Goal: Task Accomplishment & Management: Use online tool/utility

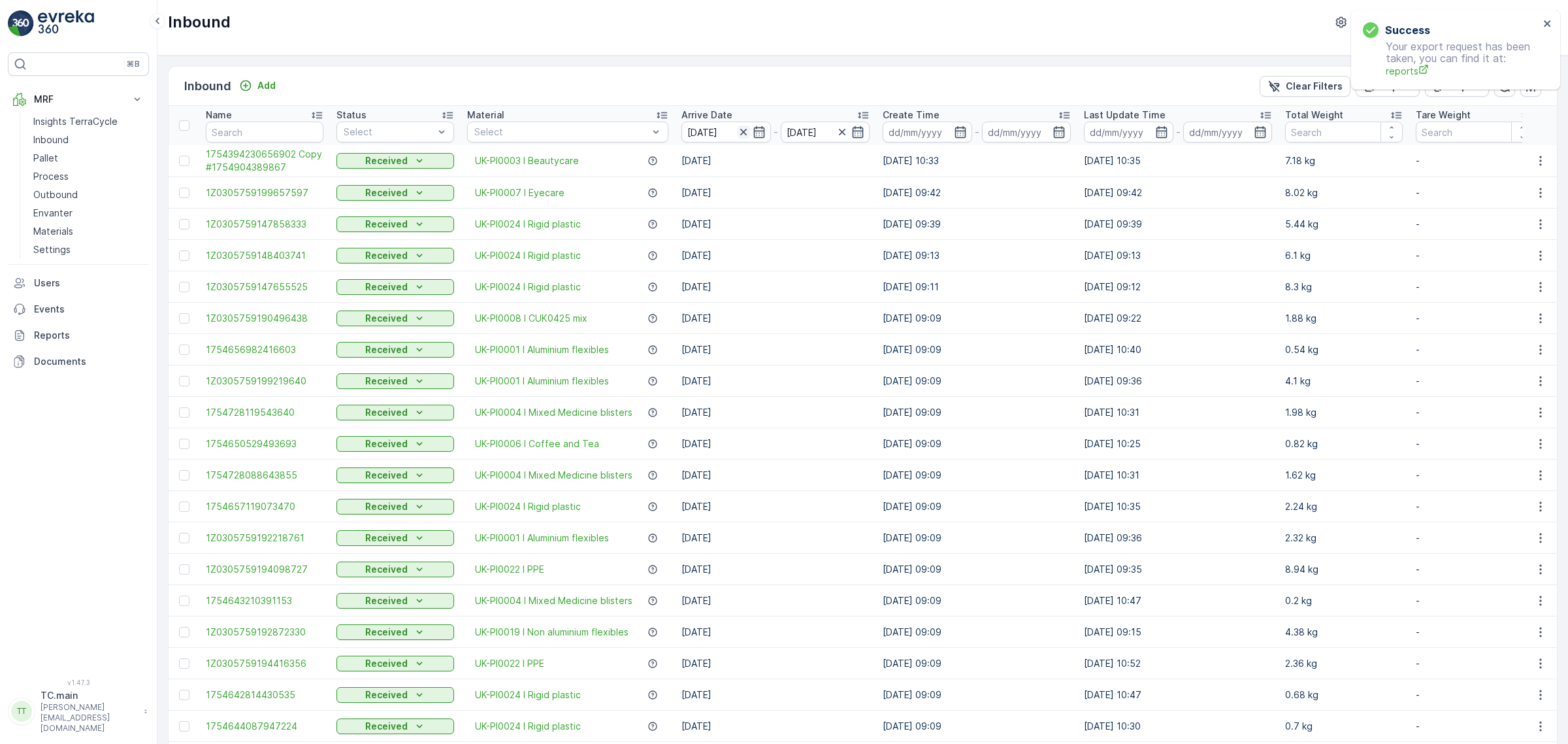
click at [743, 134] on icon "button" at bounding box center [744, 132] width 13 height 13
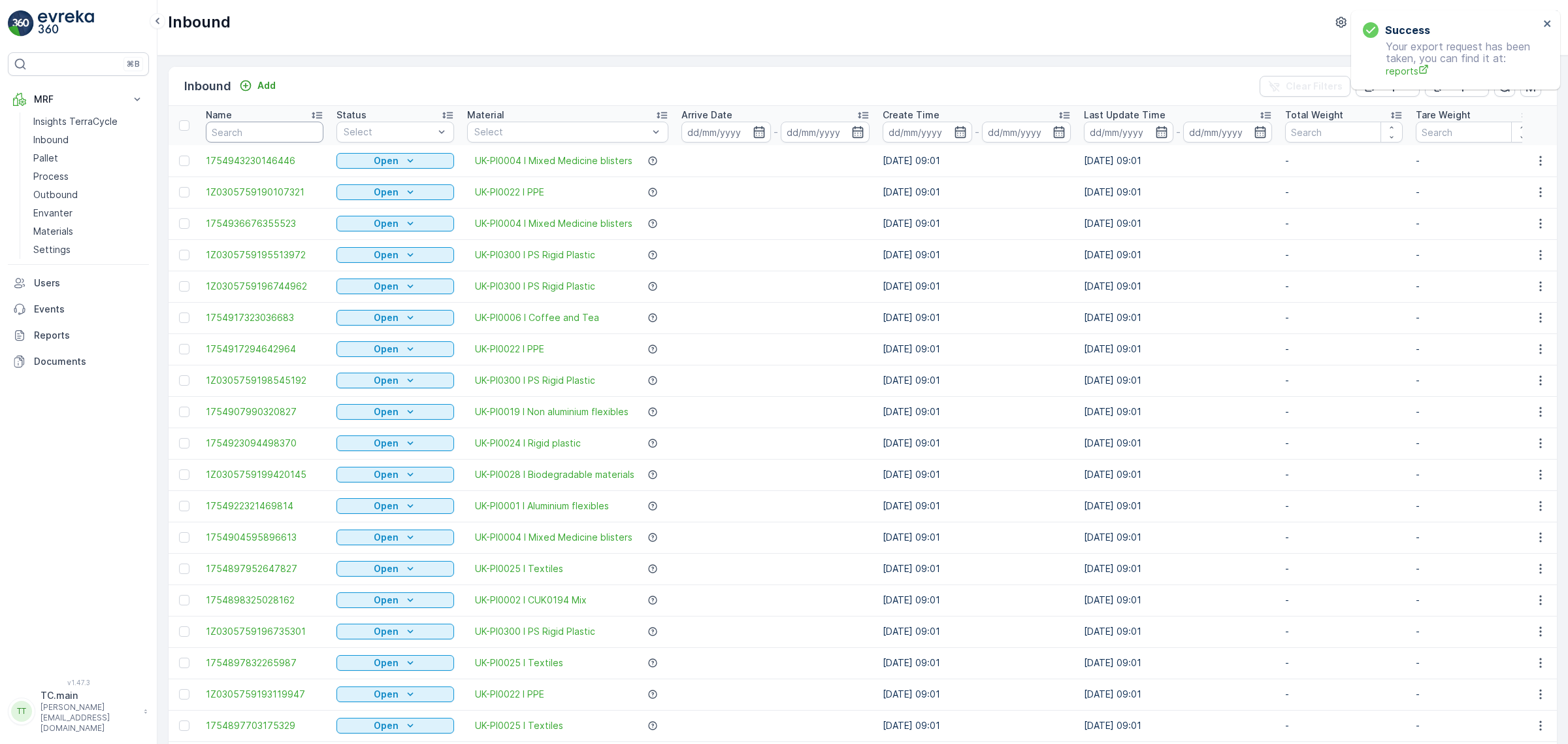
click at [292, 134] on input "text" at bounding box center [264, 132] width 117 height 21
paste input "1729423232641190"
type input "1729423232641190"
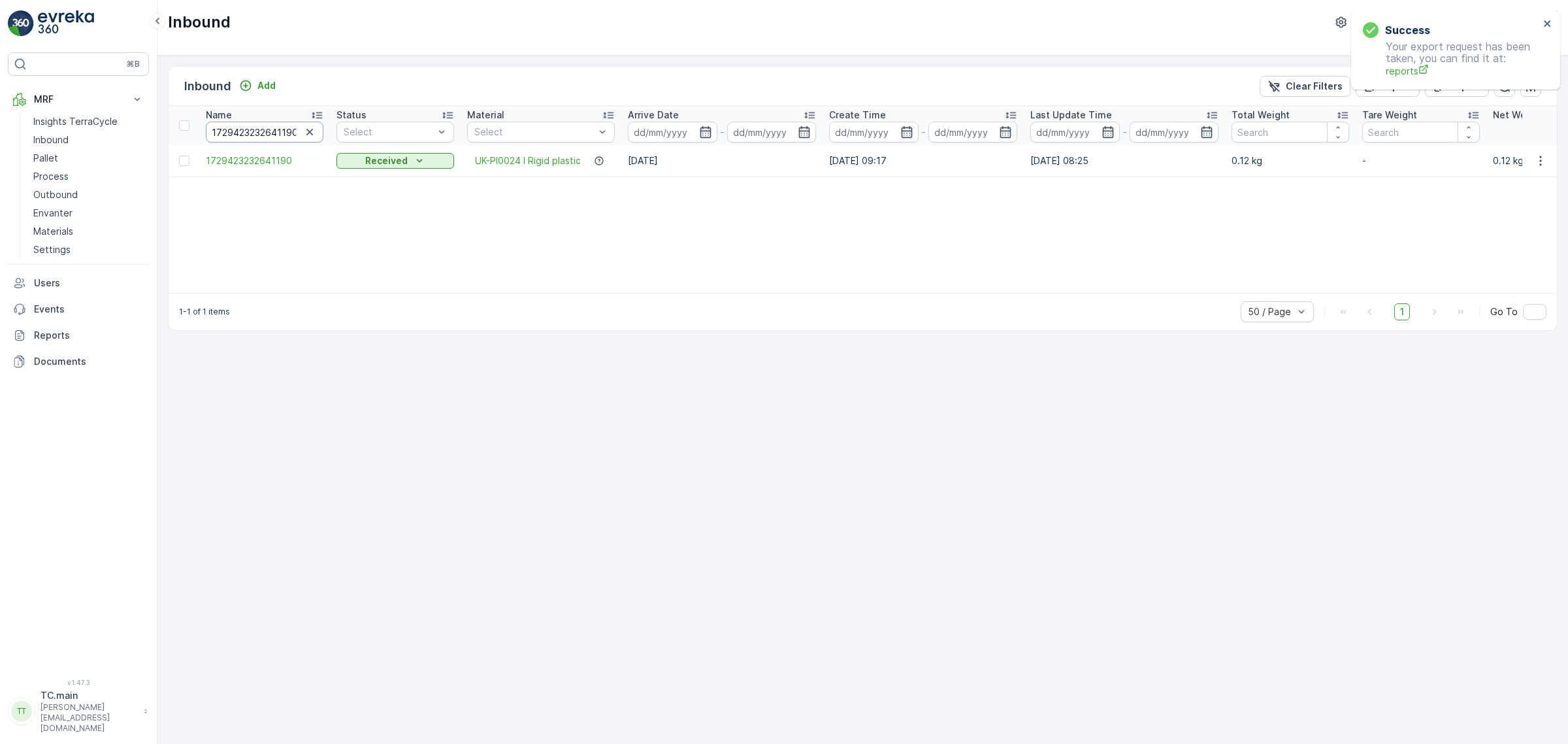
click at [253, 132] on input "1729423232641190" at bounding box center [264, 132] width 117 height 21
paste input "Z0305759190455437"
type input "1Z0305759190455437"
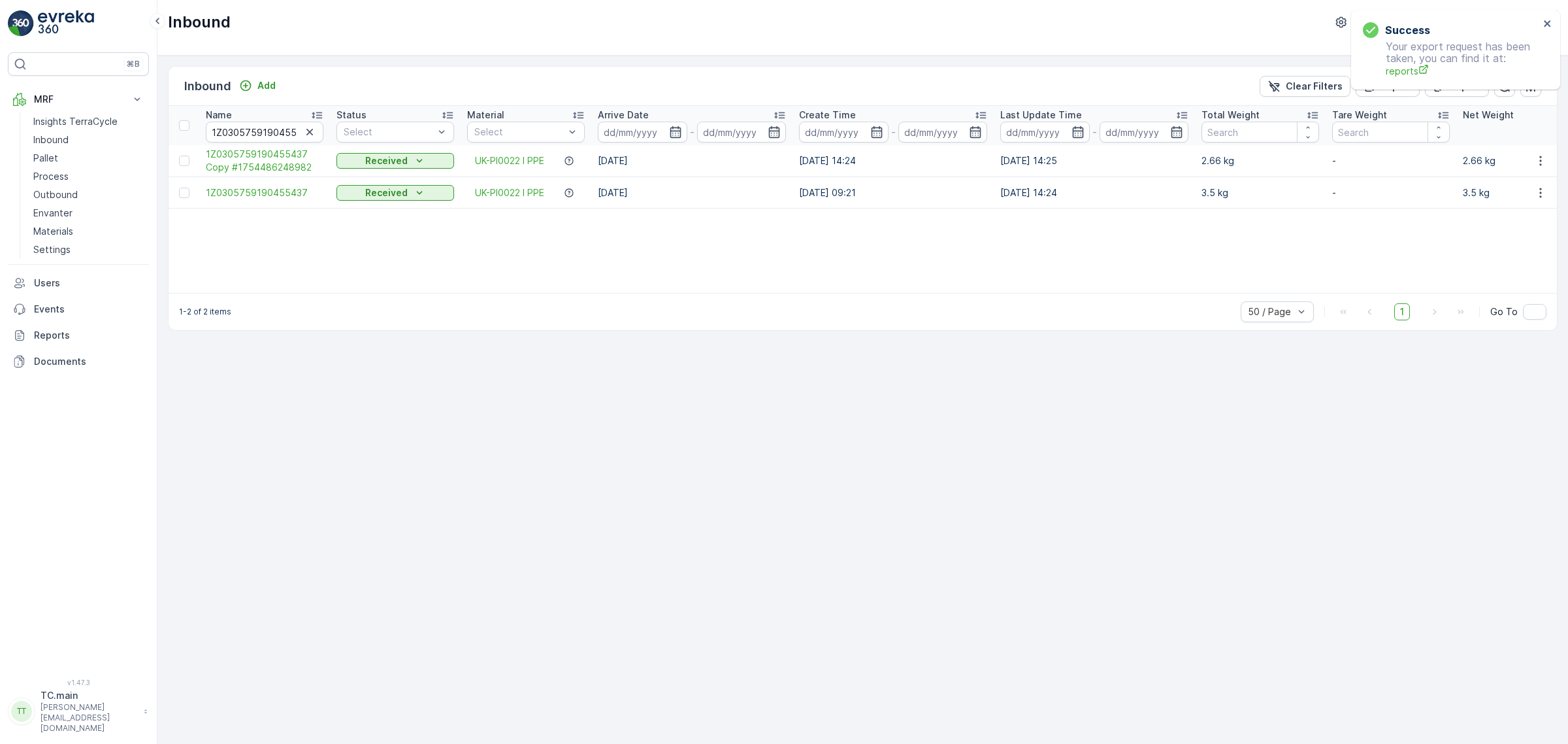
click at [263, 121] on div "Name" at bounding box center [264, 115] width 117 height 13
click at [265, 125] on input "1Z0305759190455437" at bounding box center [264, 132] width 117 height 21
paste input "729423232641190"
type input "1729423232641190"
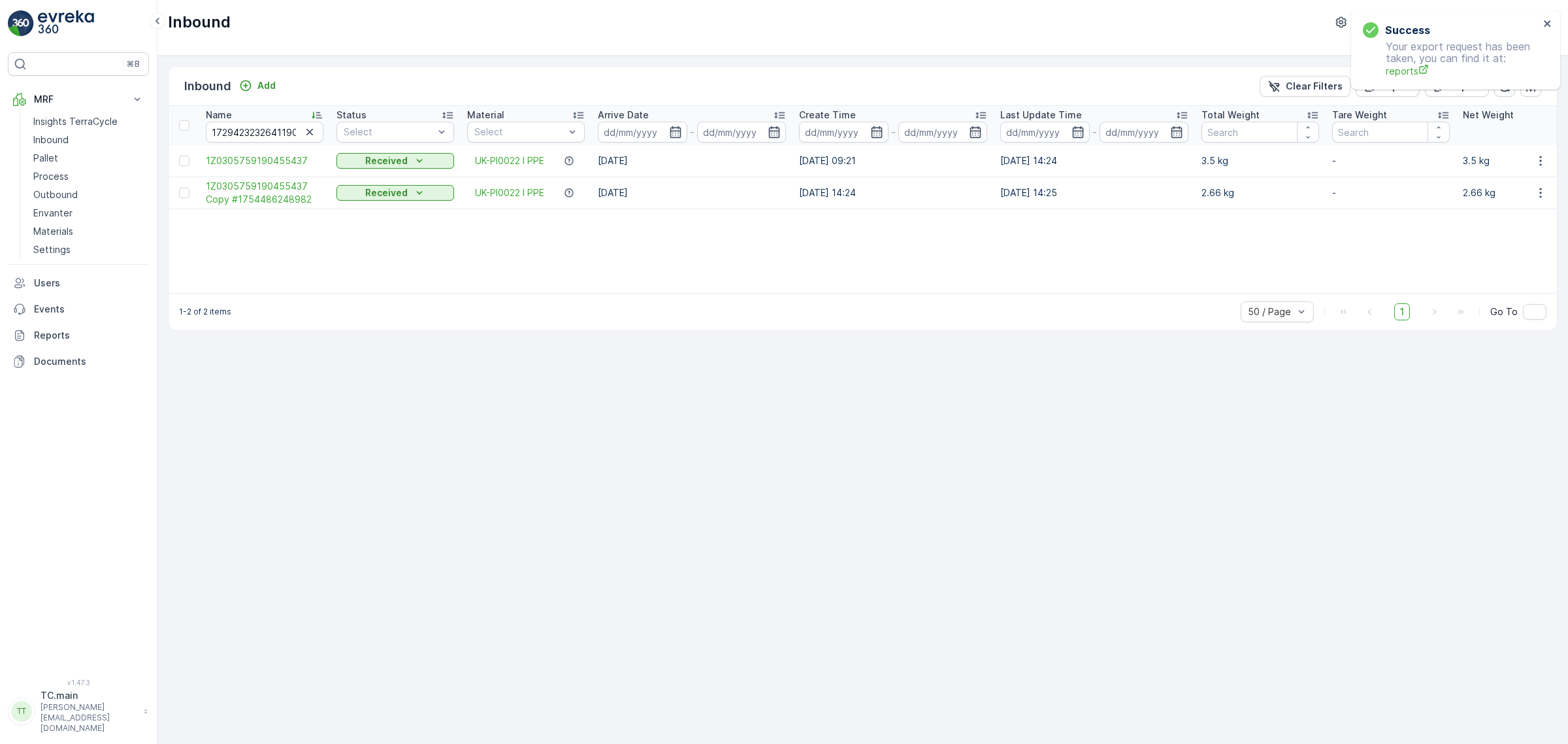
type input "1Z0305759190455437"
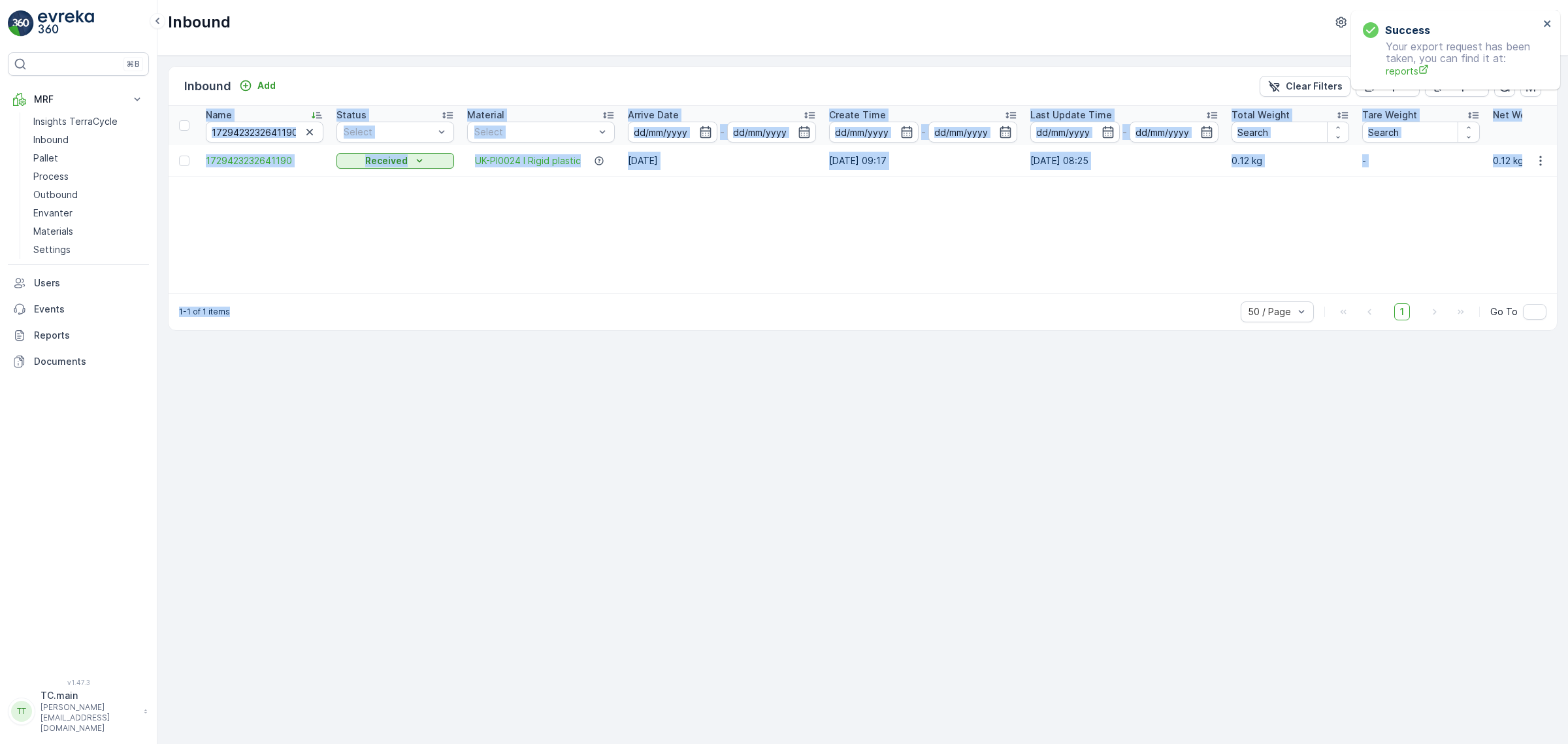
drag, startPoint x: 548, startPoint y: 293, endPoint x: 951, endPoint y: 290, distance: 403.0
click at [951, 290] on div "Inbound Add Clear Filters Export Import Name 1729423232641190 Status Select Mat…" at bounding box center [862, 198] width 1389 height 265
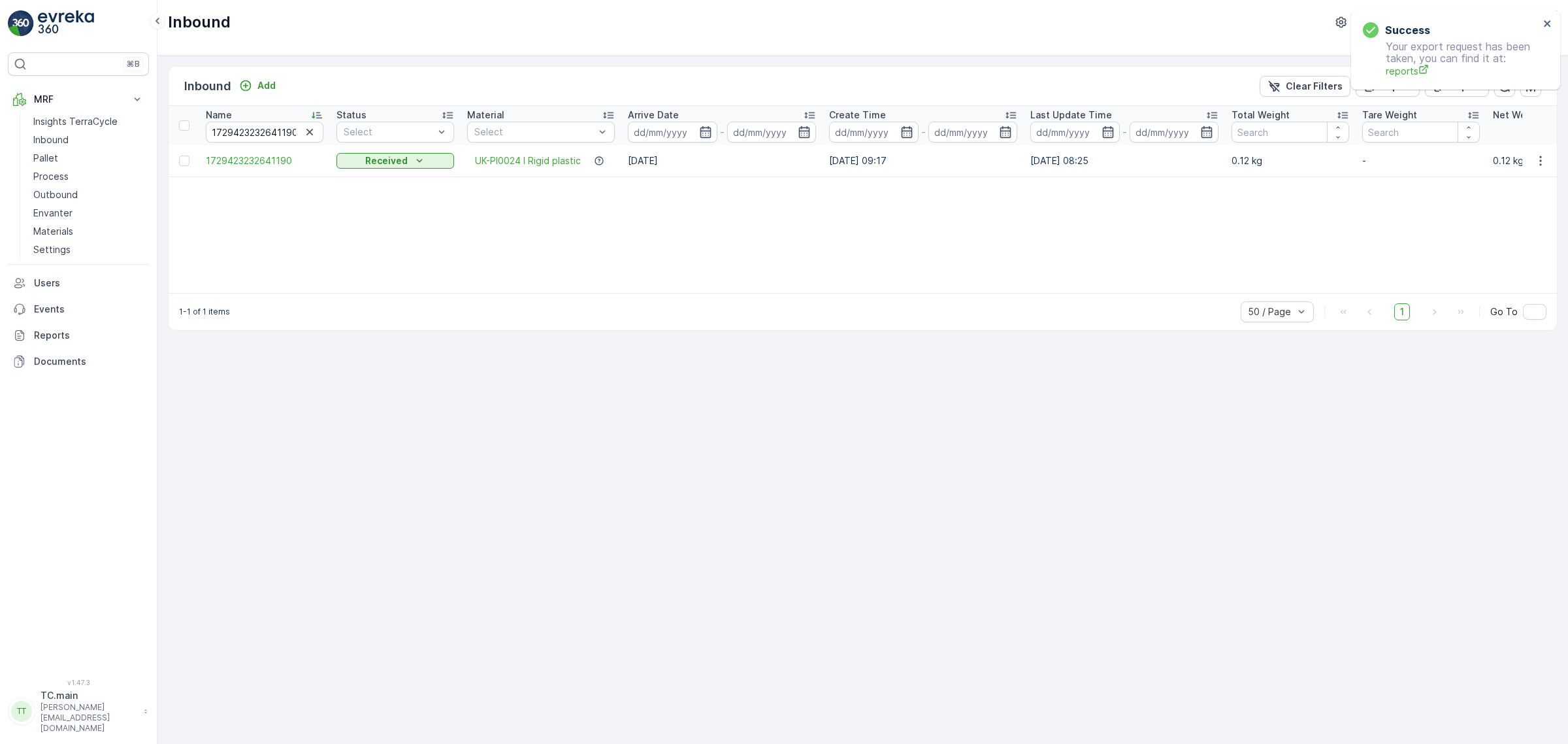
click at [929, 307] on div "1-1 of 1 items 50 / Page 1 Go To" at bounding box center [862, 312] width 1388 height 37
click at [252, 127] on input "1729423232641190" at bounding box center [264, 132] width 117 height 21
paste input "54394230656902"
type input "1754394230656902"
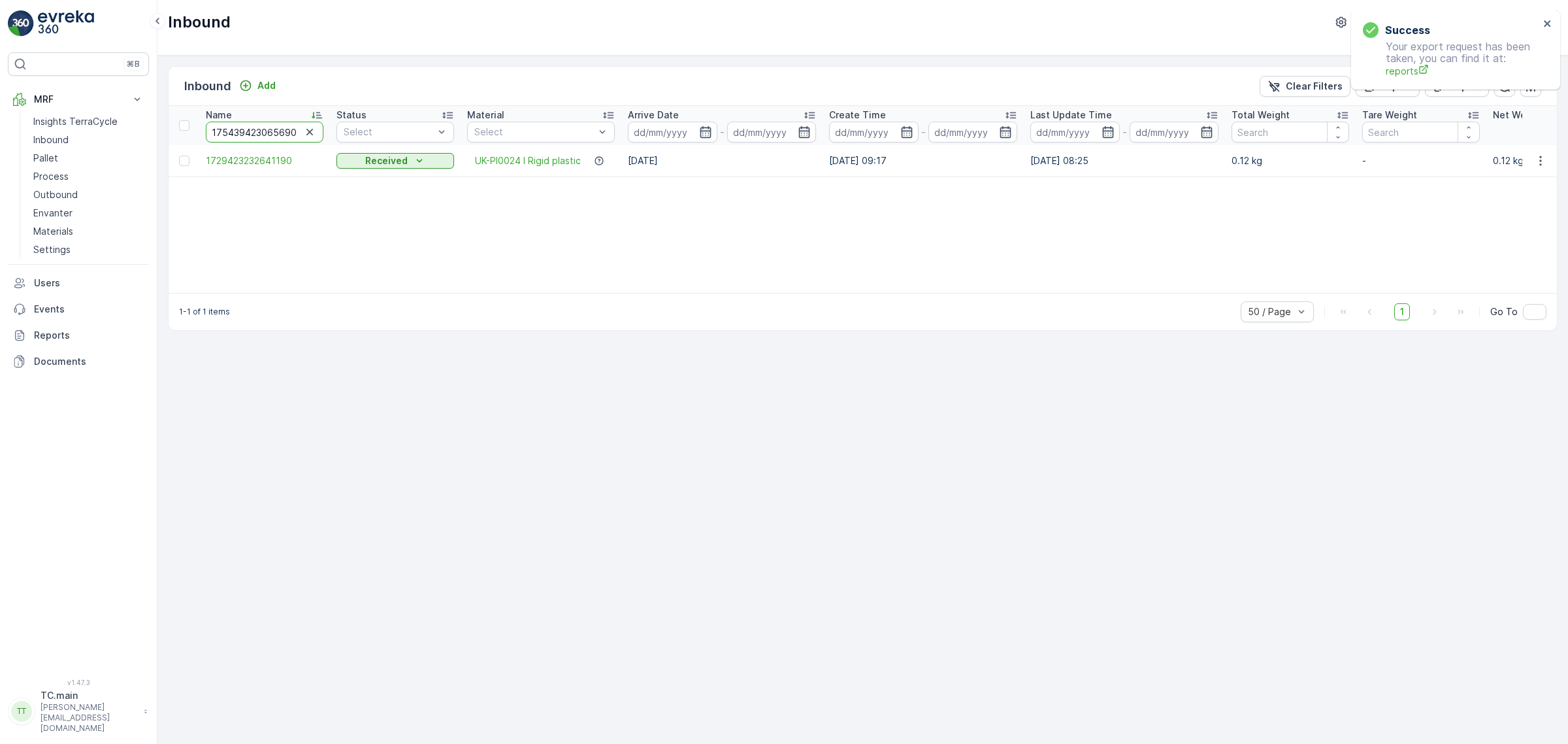
scroll to position [0, 5]
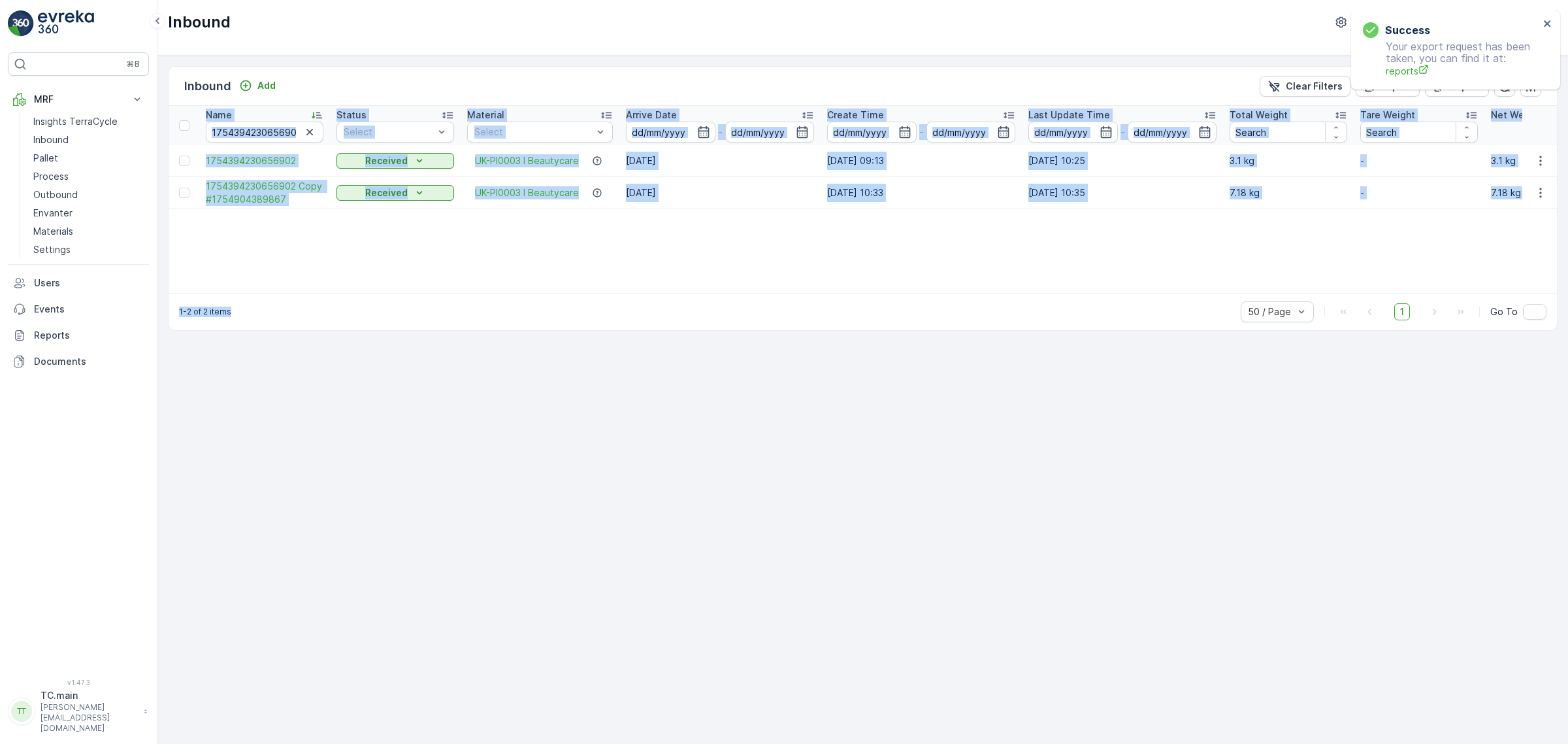
drag, startPoint x: 625, startPoint y: 295, endPoint x: 914, endPoint y: 290, distance: 289.0
click at [914, 290] on div "Inbound Add Clear Filters Export Import Name 1754394230656902 Status Select Mat…" at bounding box center [862, 198] width 1389 height 265
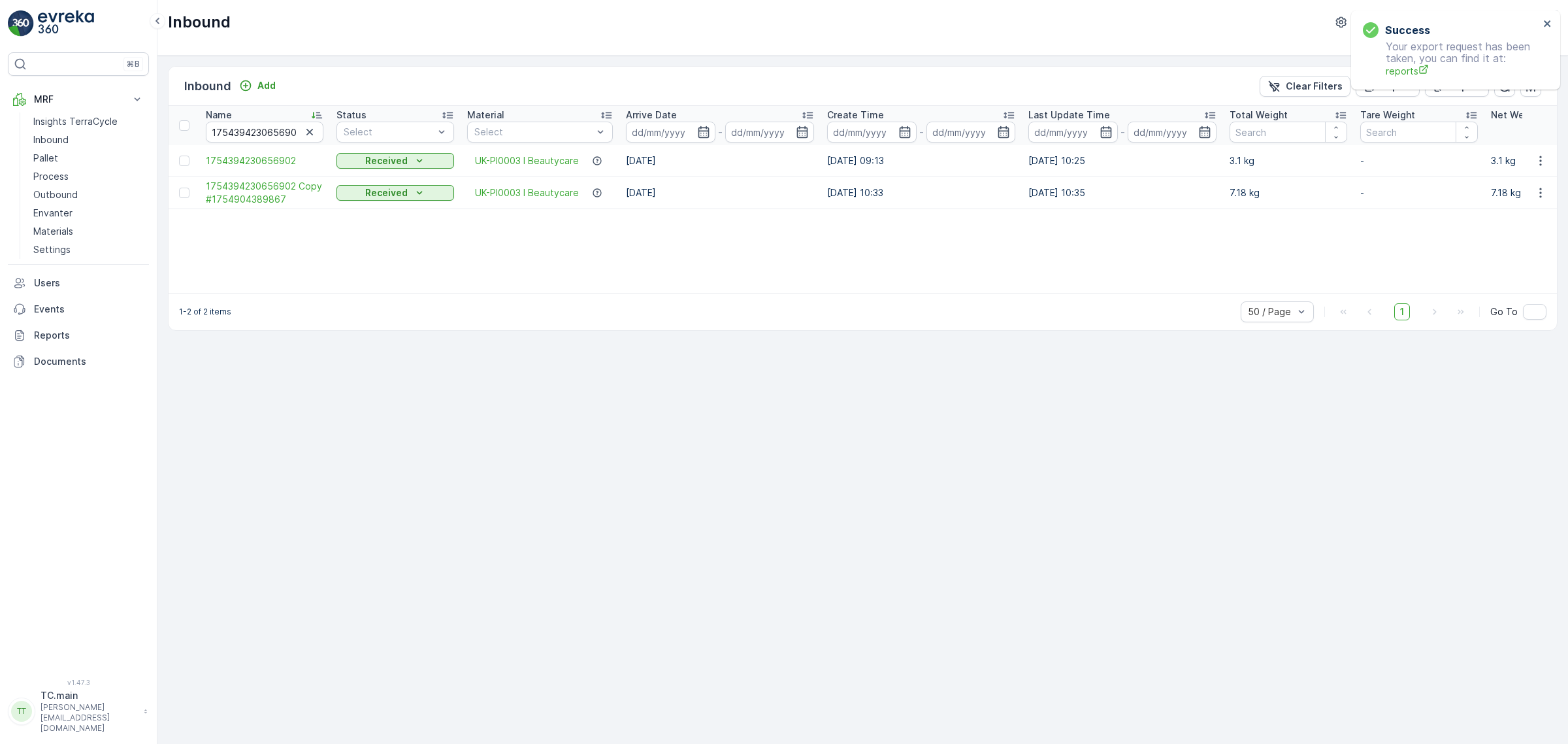
click at [905, 325] on div "1-2 of 2 items 50 / Page 1 Go To" at bounding box center [862, 312] width 1388 height 37
click at [234, 134] on input "1754394230656902" at bounding box center [264, 132] width 117 height 21
paste input "Z0305759191942668"
type input "1Z0305759191942668"
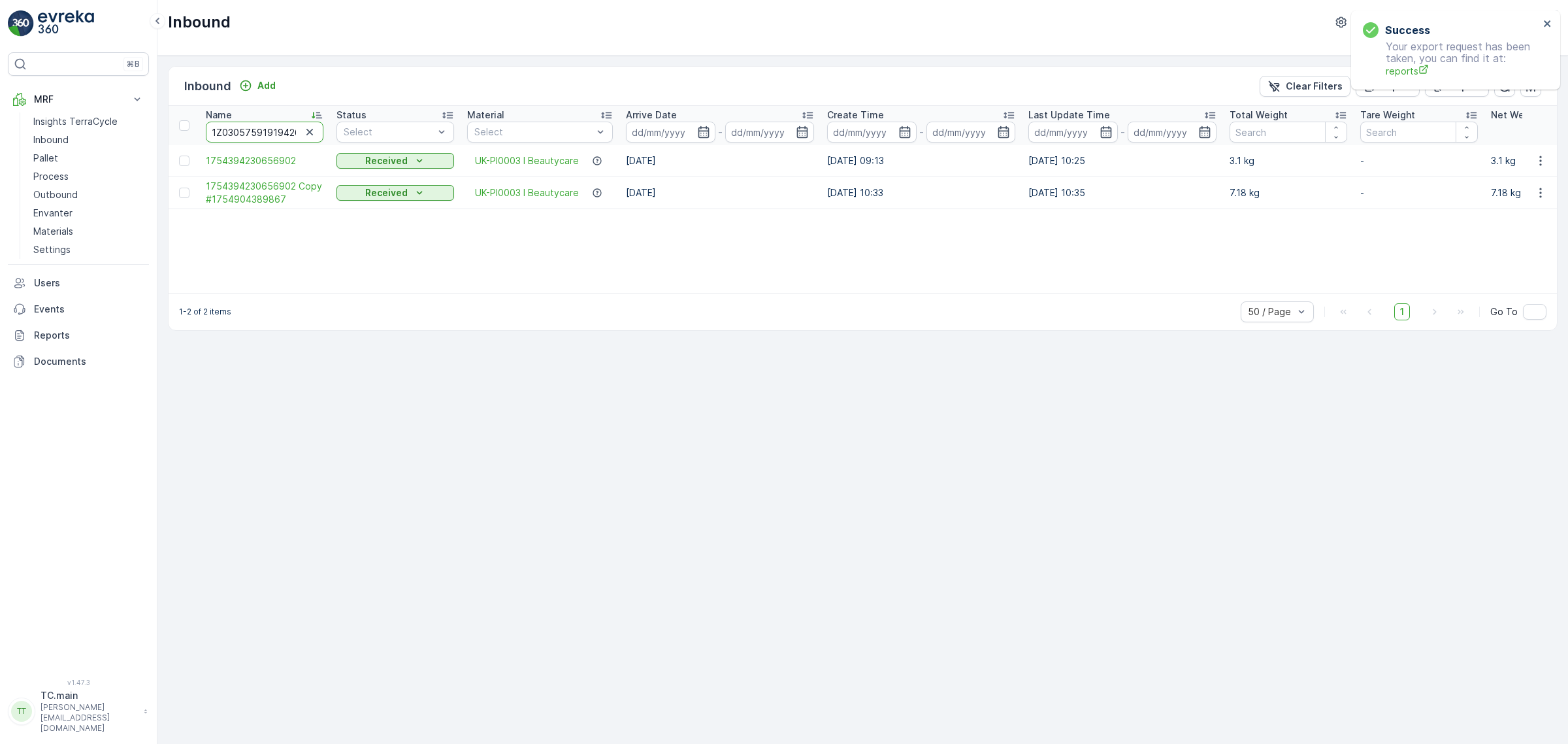
scroll to position [0, 13]
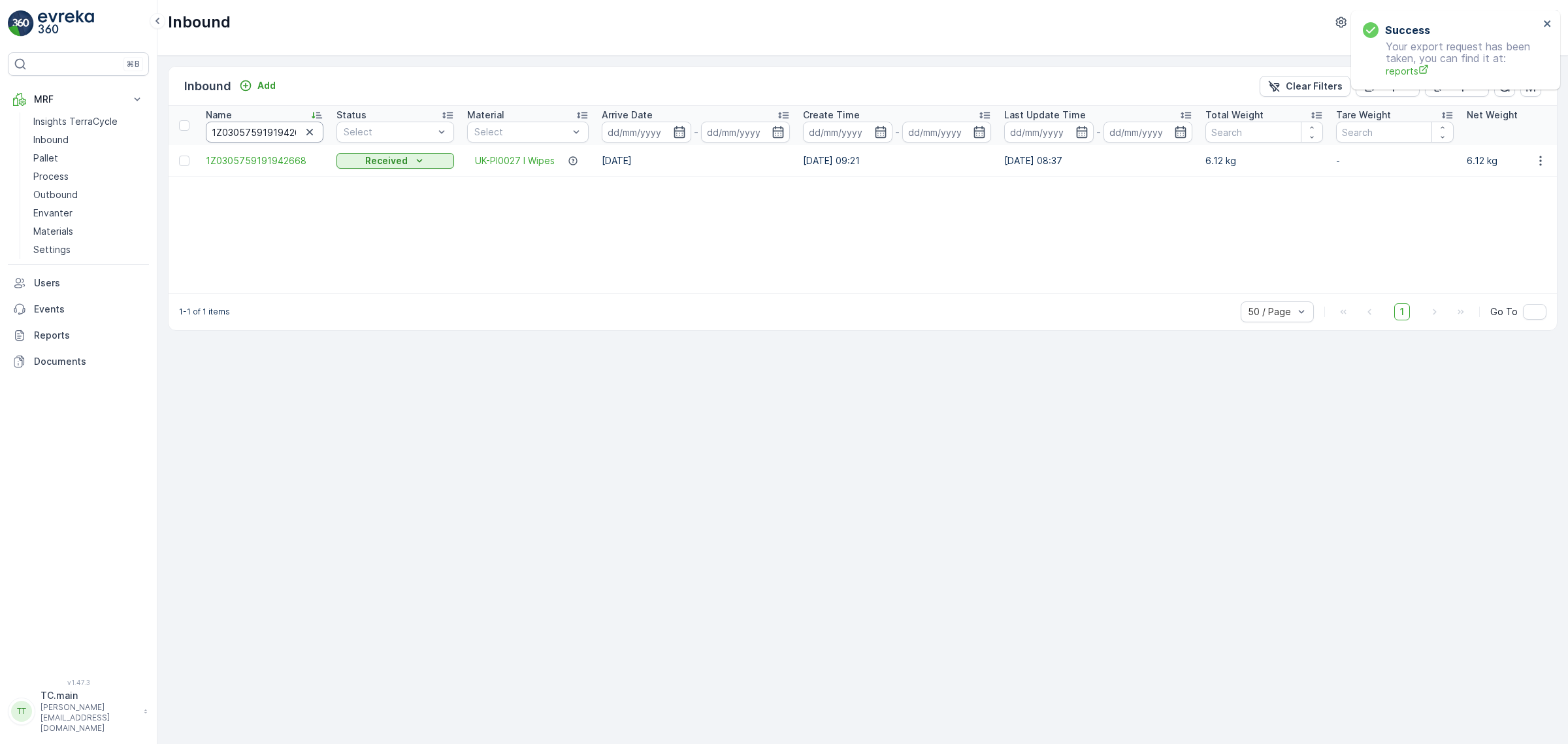
click at [252, 130] on input "1Z0305759191942668" at bounding box center [264, 132] width 117 height 21
paste input "754394230656902"
type input "1754394230656902"
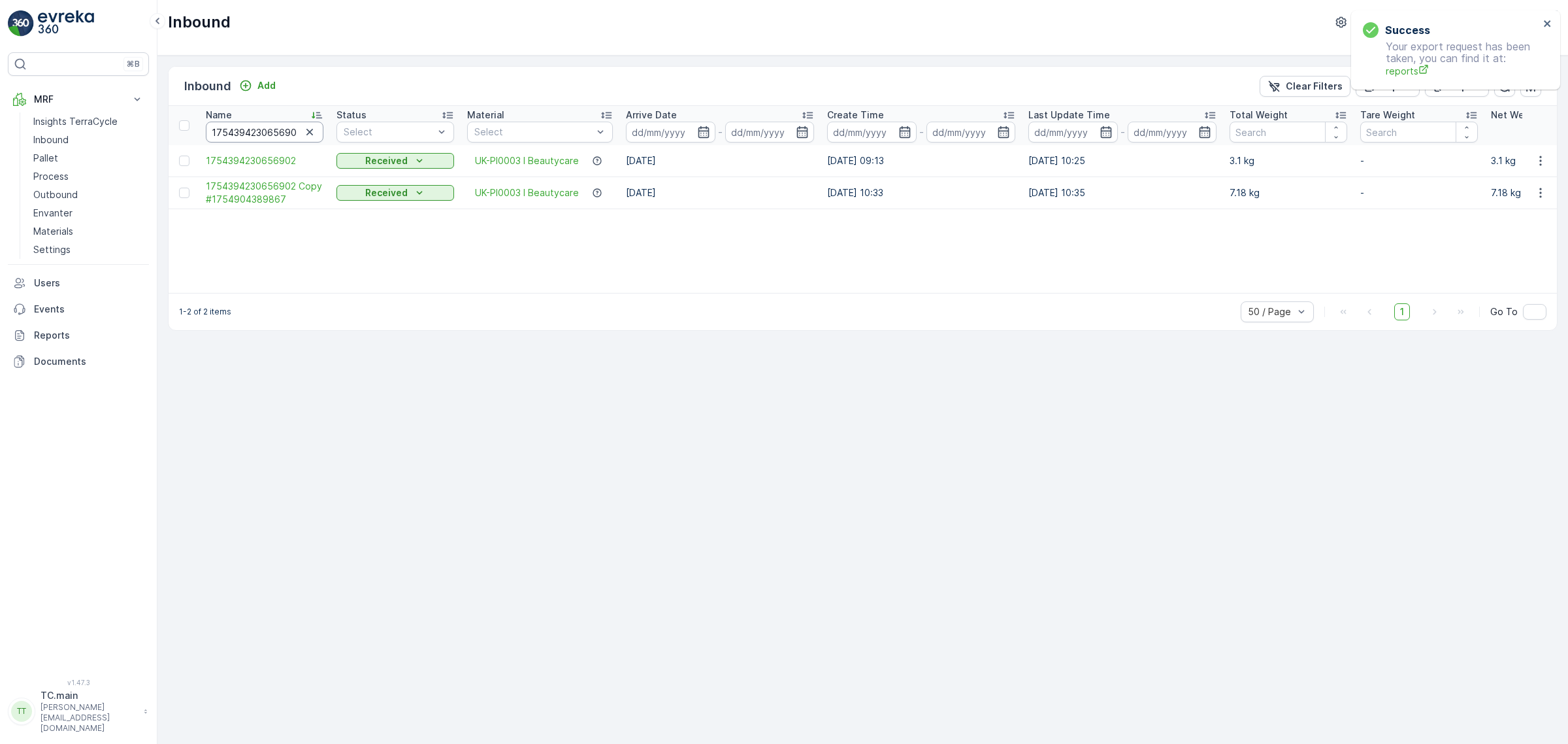
click at [262, 125] on input "1754394230656902" at bounding box center [264, 132] width 117 height 21
paste input "Z0305759191523389"
type input "1Z0305759191523389"
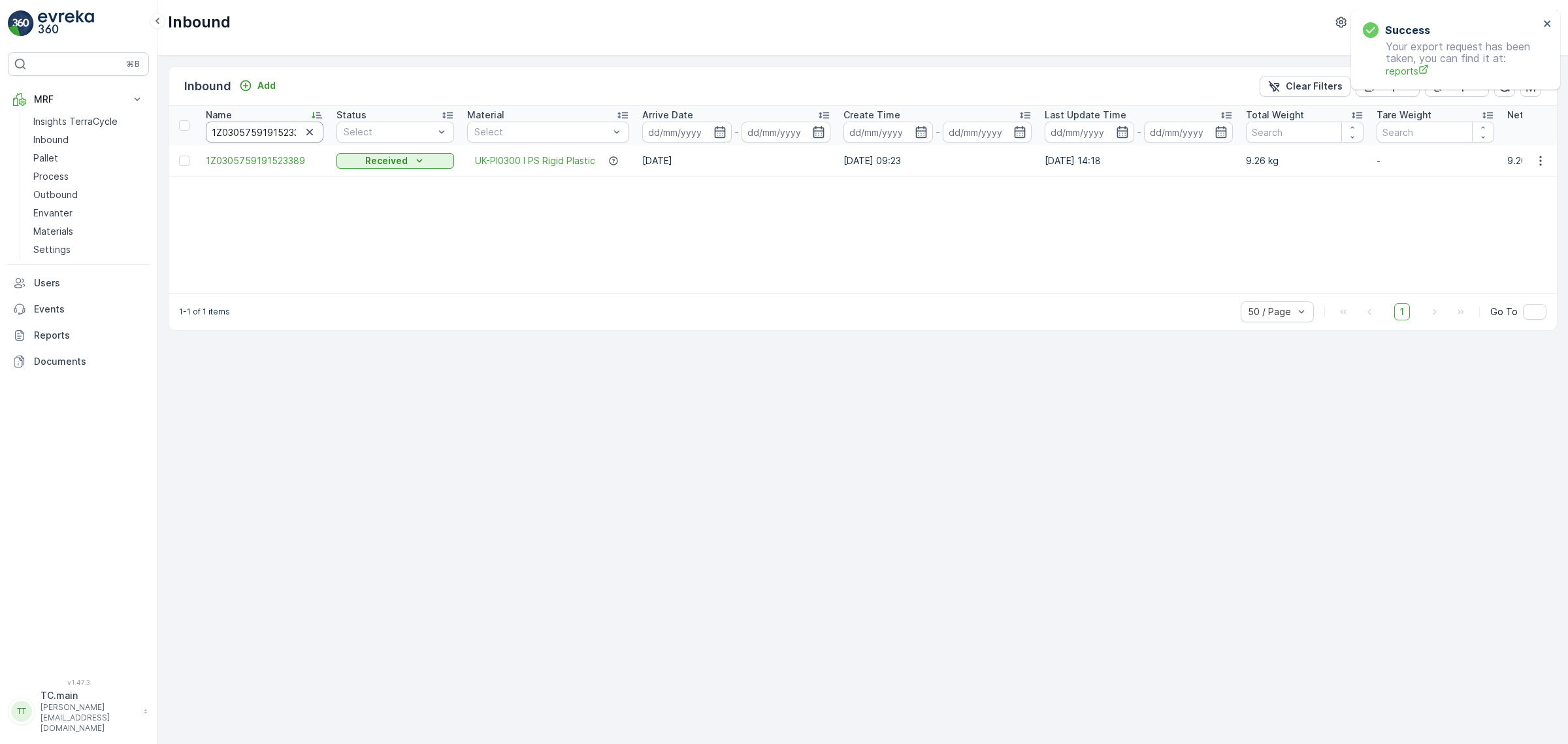
click at [268, 126] on input "1Z0305759191523389" at bounding box center [264, 132] width 117 height 21
paste input "6933383"
type input "1Z0305759196933383"
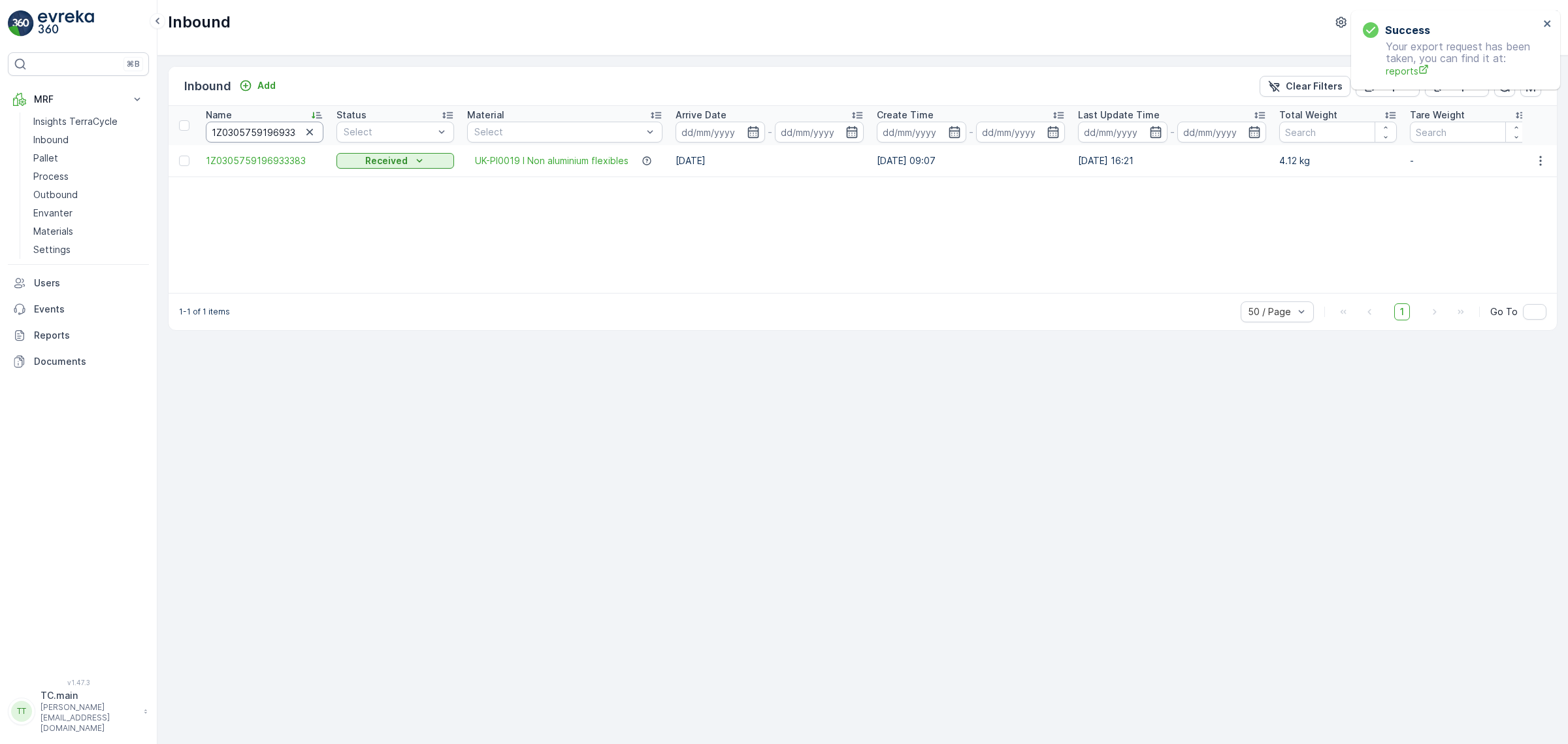
click at [246, 138] on input "1Z0305759196933383" at bounding box center [264, 132] width 117 height 21
paste input "753781280256668"
type input "1753781280256668"
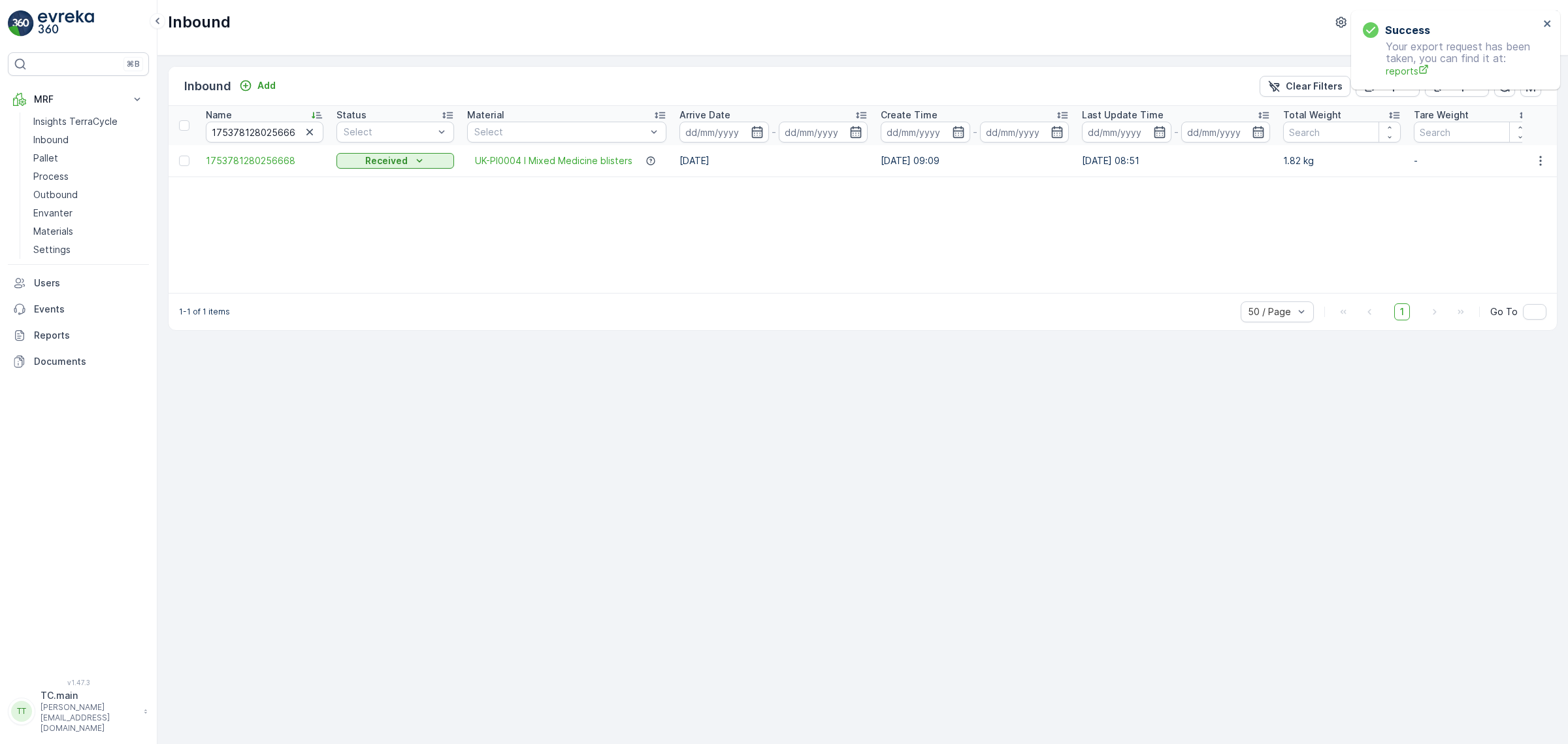
click at [1541, 19] on div "Success Your export request has been taken, you can find it at: reports" at bounding box center [1451, 50] width 184 height 63
click at [1548, 23] on icon "close" at bounding box center [1547, 23] width 9 height 11
click at [1427, 19] on p "TerraCycle-UK02-Econpro" at bounding box center [1443, 22] width 117 height 13
type input "nl"
click at [1425, 75] on span "TerraCycle-NL-MRF" at bounding box center [1440, 80] width 146 height 13
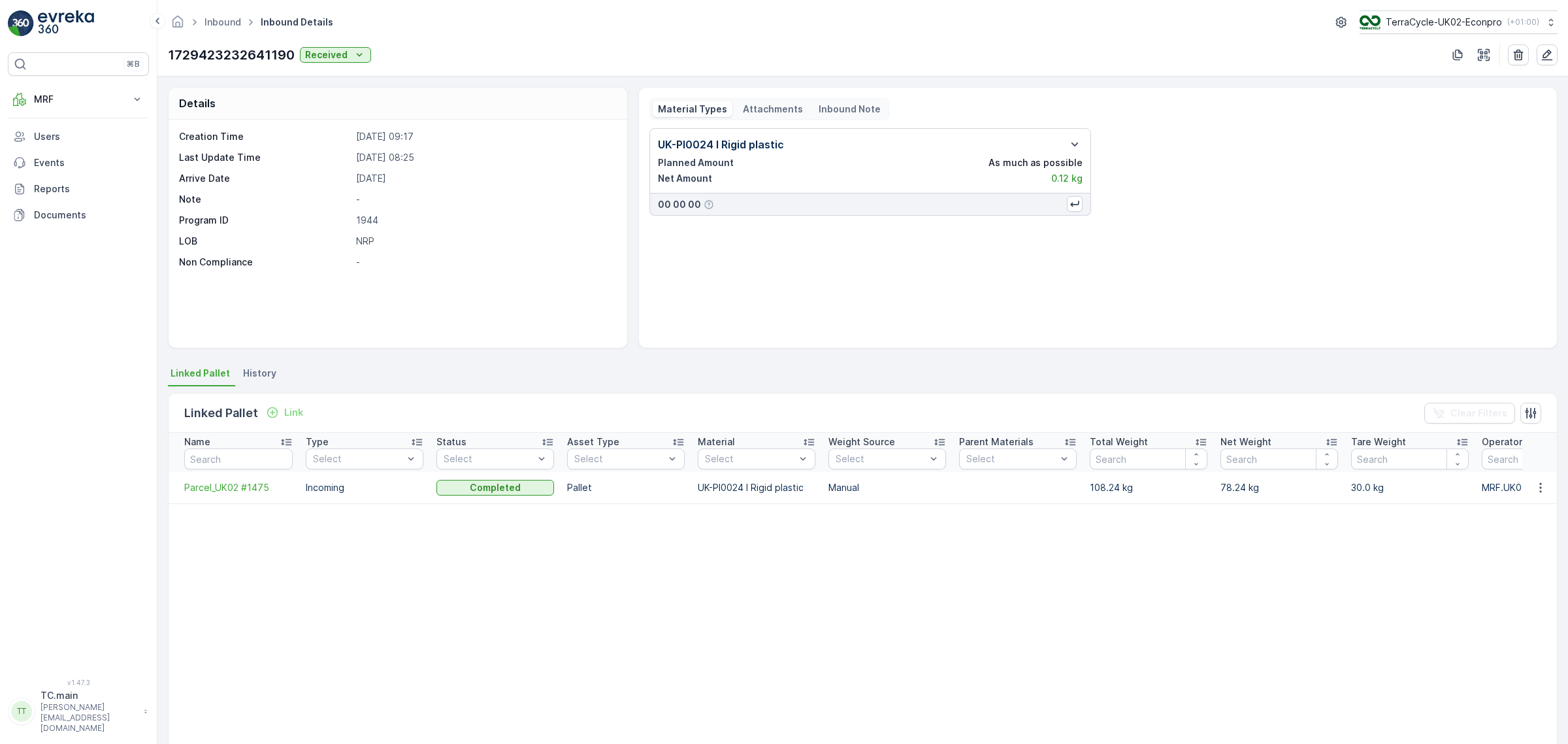
click at [269, 375] on span "History" at bounding box center [259, 373] width 33 height 13
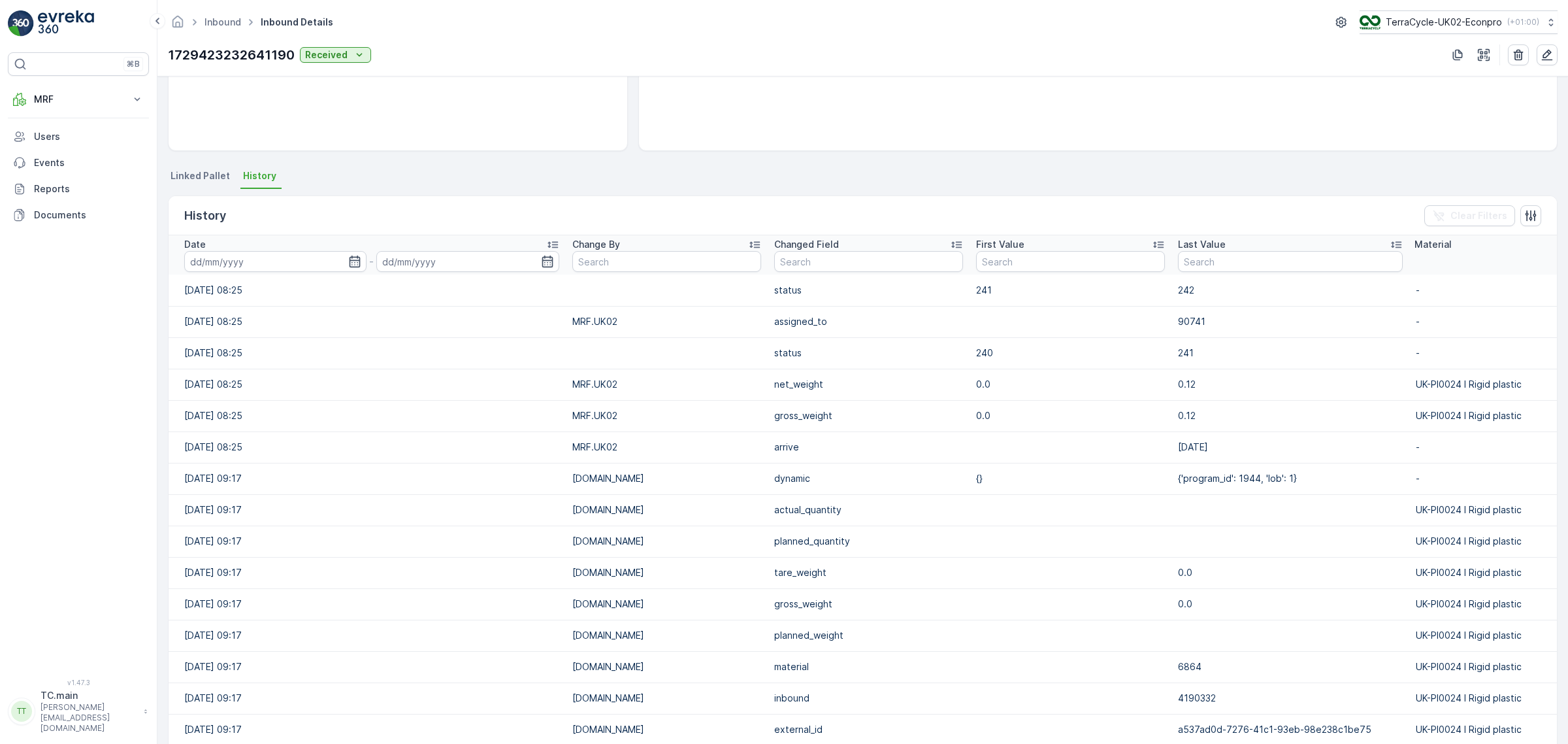
scroll to position [146, 0]
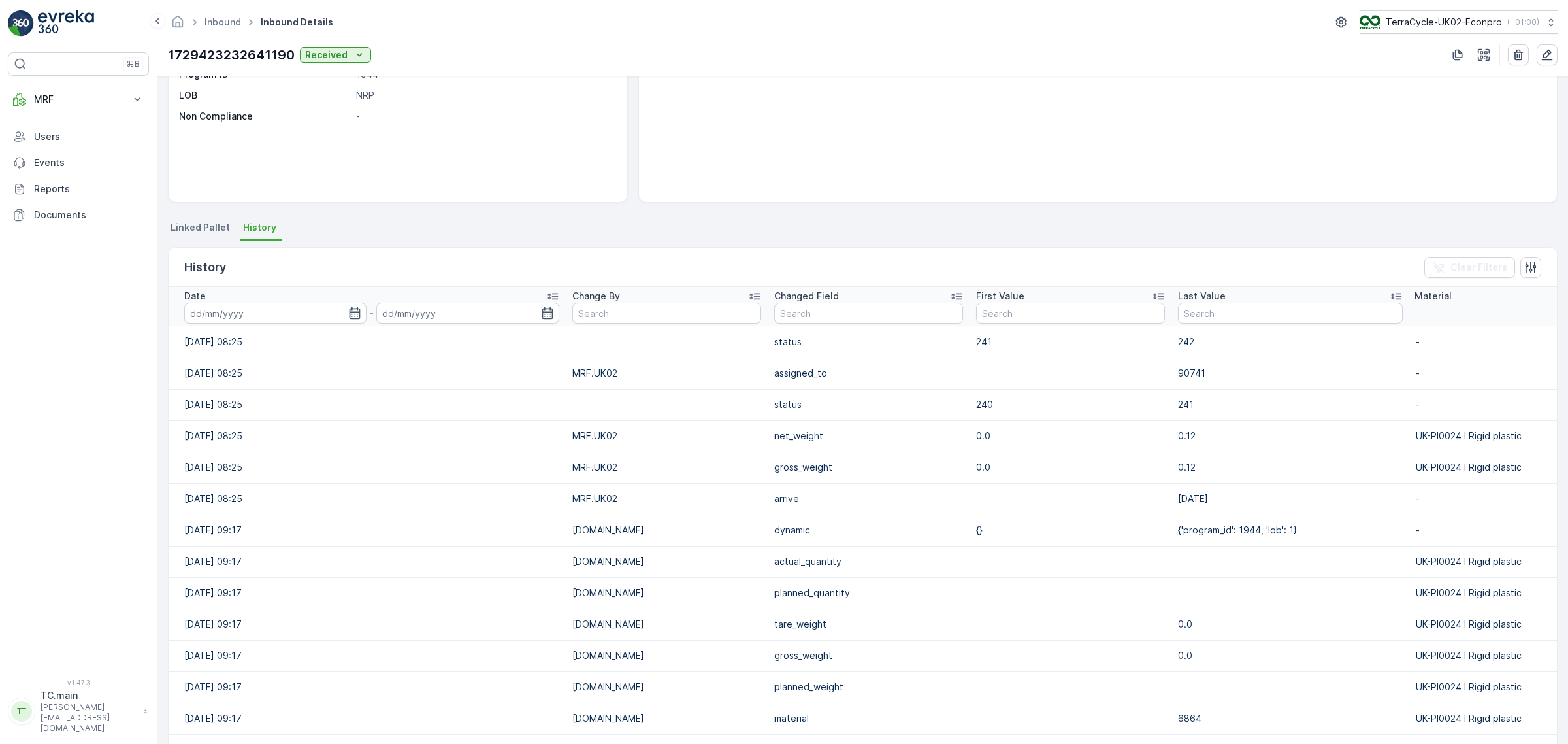
click at [1243, 534] on td "{'program_id': 1944, 'lob': 1}" at bounding box center [1290, 529] width 238 height 32
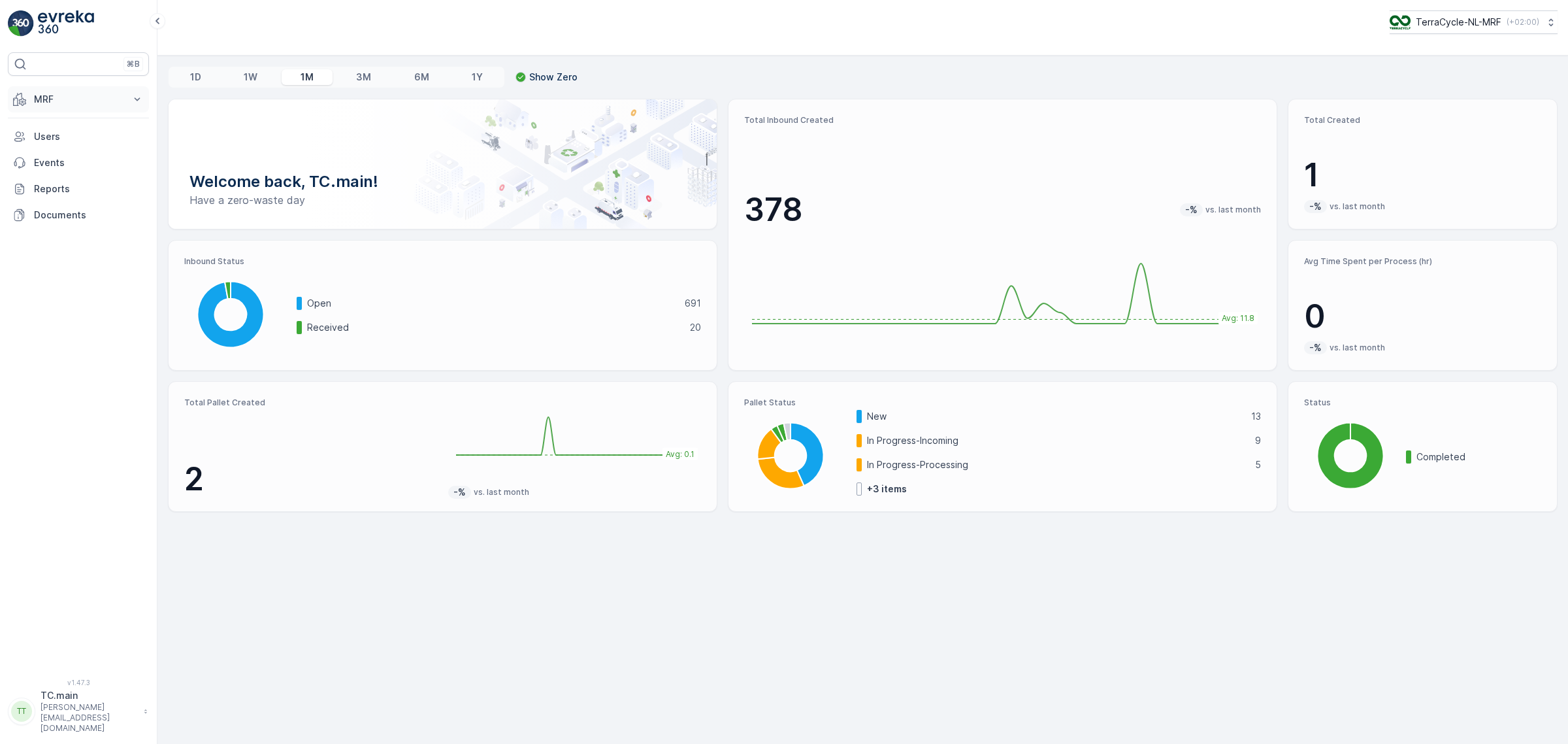
click at [32, 100] on button "MRF" at bounding box center [78, 100] width 141 height 26
click at [87, 141] on link "Inbound" at bounding box center [88, 139] width 121 height 19
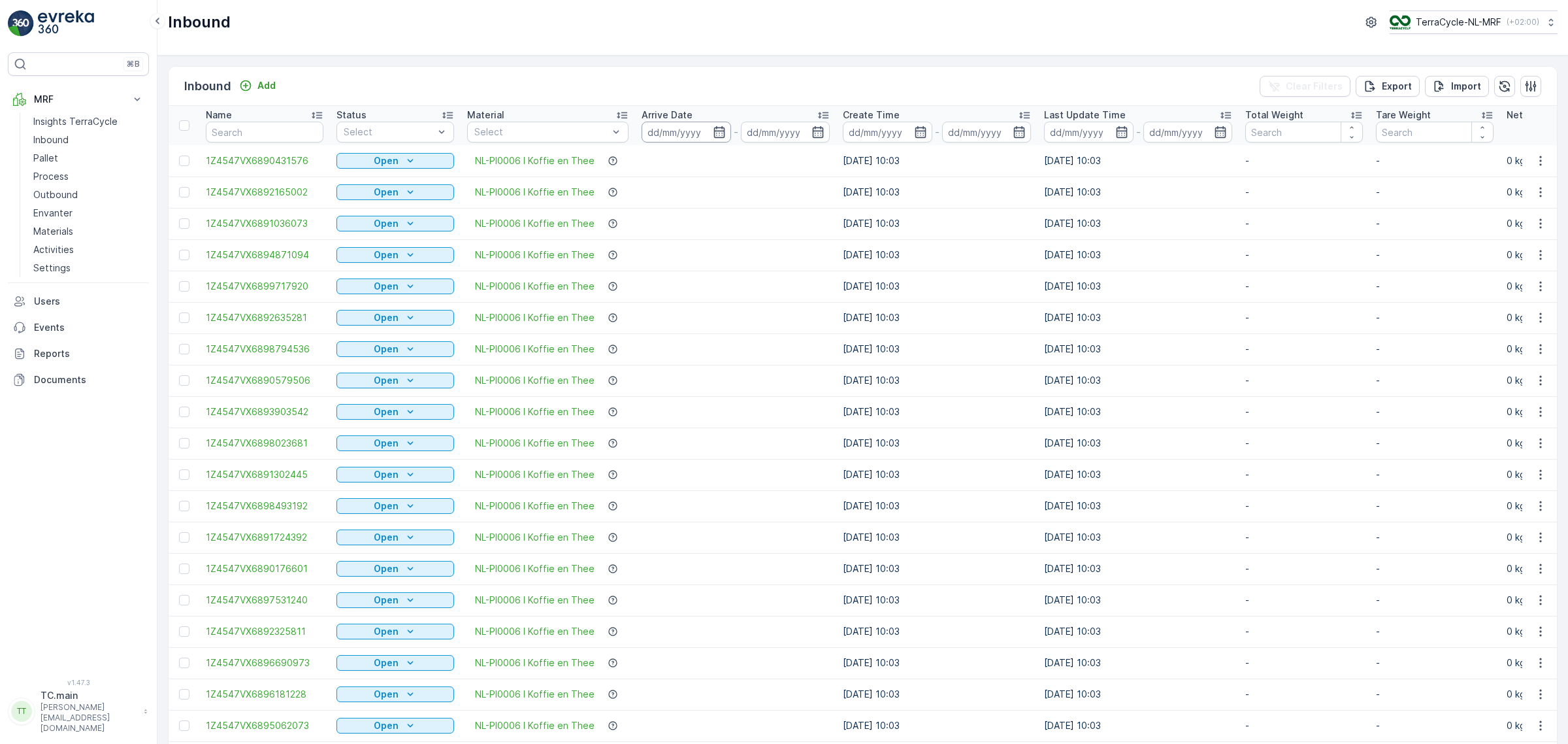
click at [662, 133] on input at bounding box center [686, 132] width 90 height 21
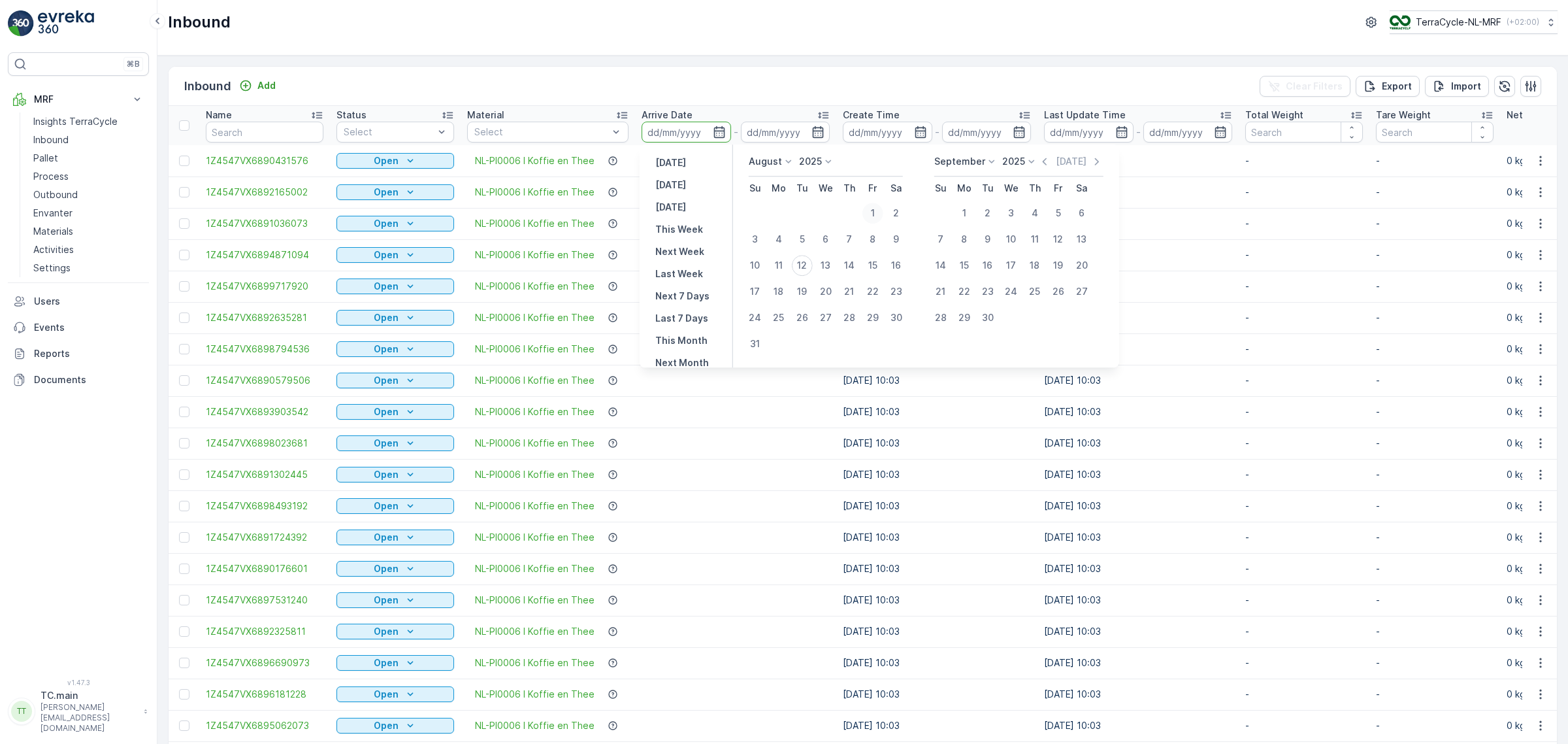
click at [876, 215] on div "1" at bounding box center [873, 213] width 21 height 21
type input "01.08.2025"
click at [782, 270] on div "11" at bounding box center [778, 266] width 21 height 21
type input "11.08.2025"
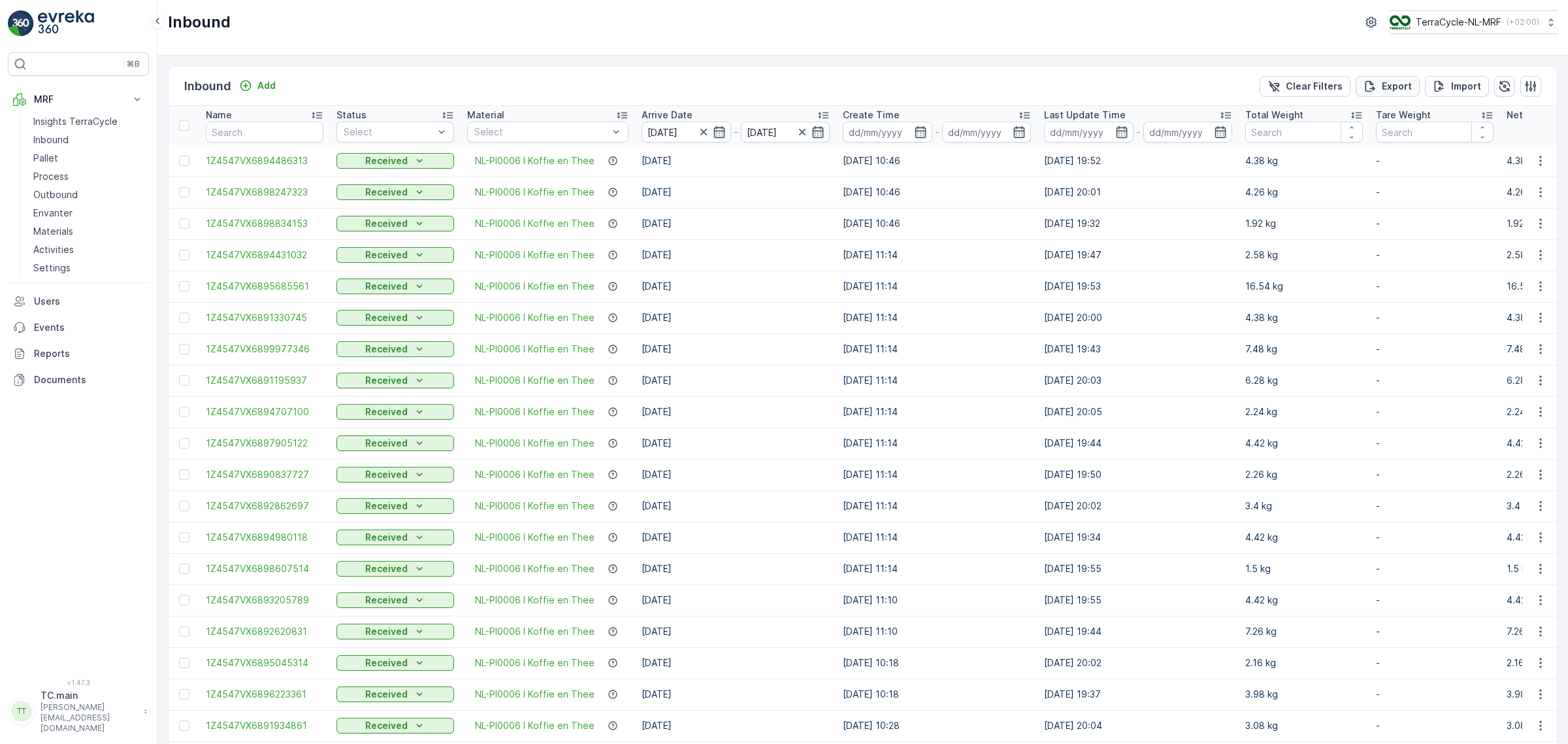
click at [1405, 79] on p "Export" at bounding box center [1396, 86] width 30 height 13
click at [1395, 66] on span "reports" at bounding box center [1462, 70] width 154 height 14
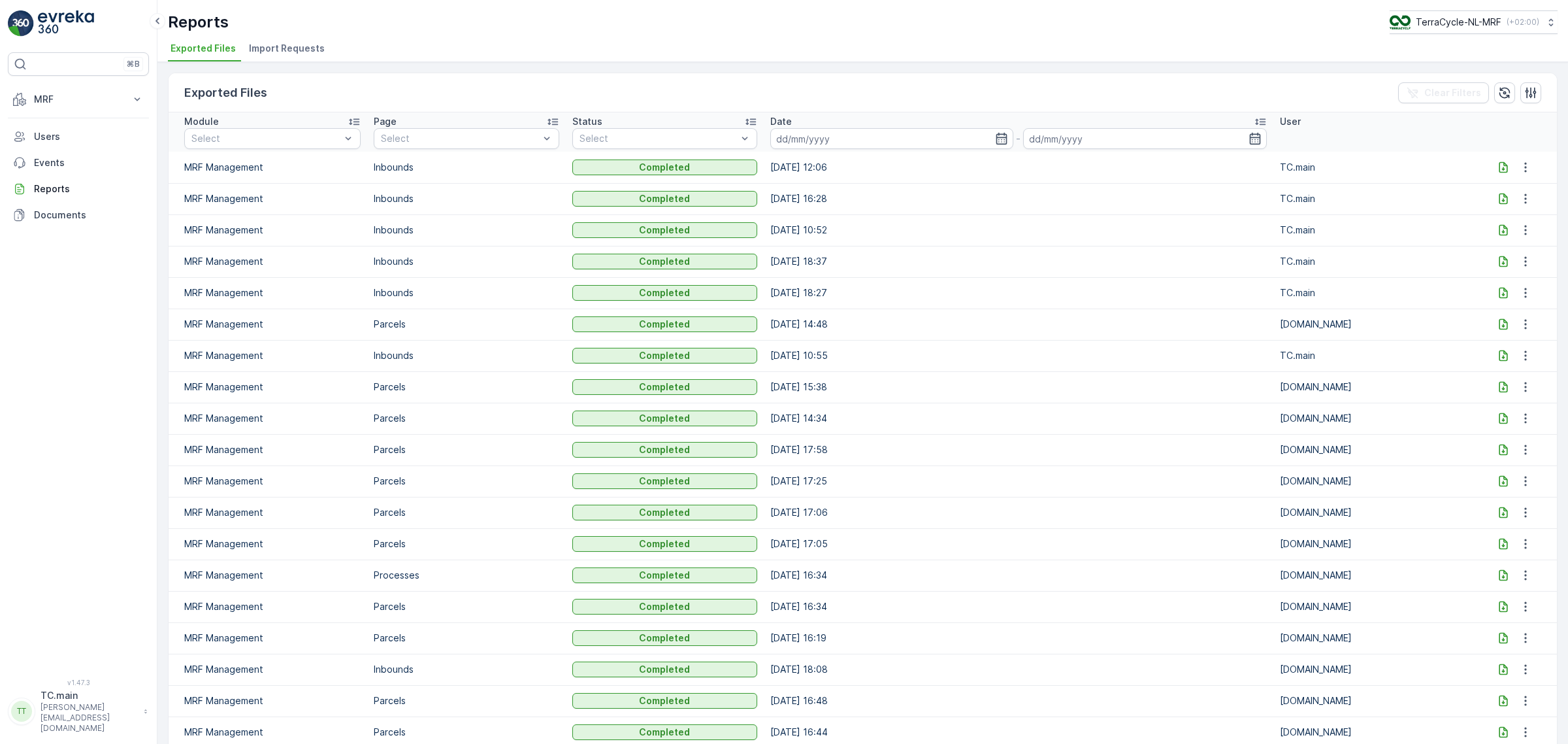
click at [1497, 164] on icon at bounding box center [1503, 168] width 13 height 13
